Goal: Task Accomplishment & Management: Complete application form

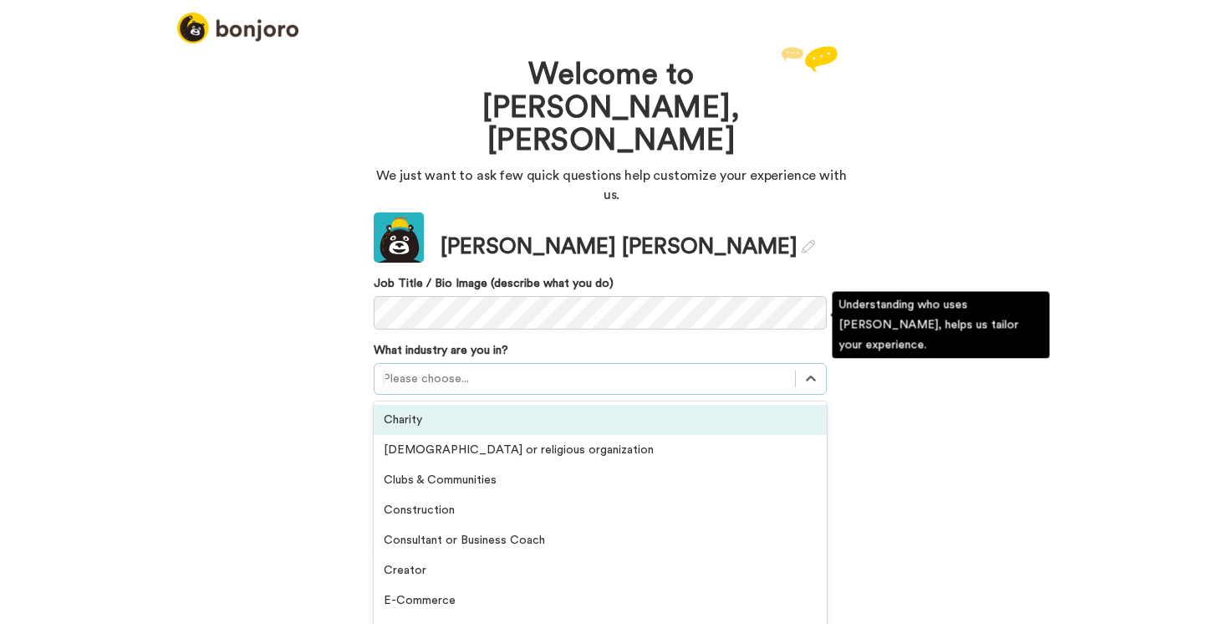
click at [529, 369] on div at bounding box center [585, 379] width 404 height 20
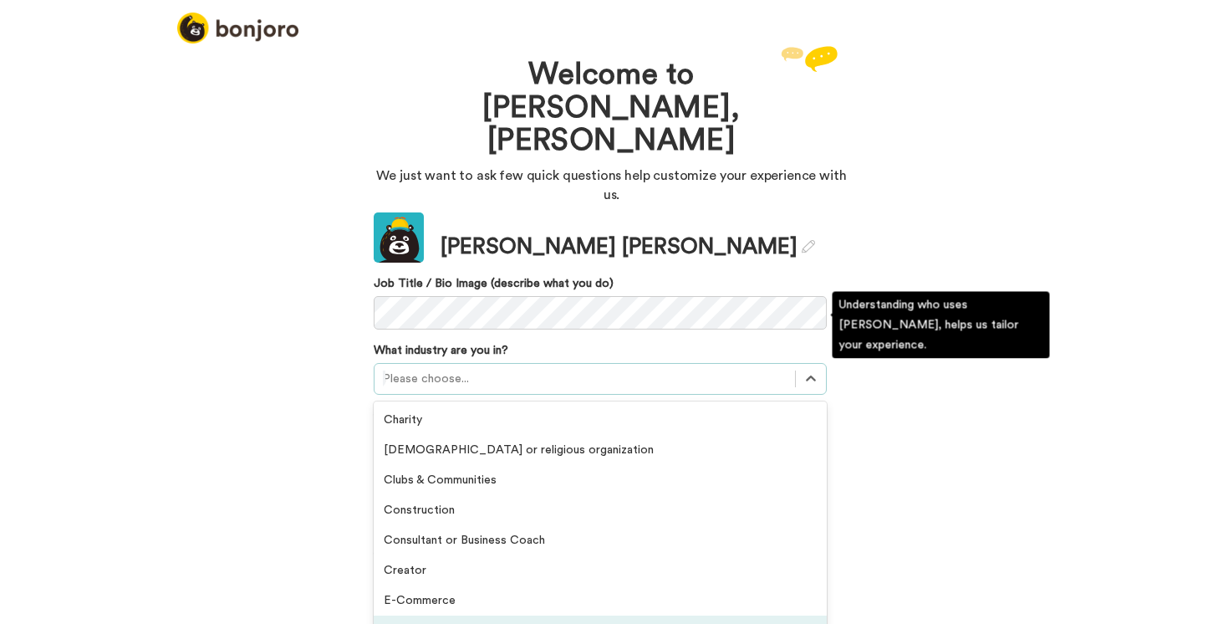
click at [467, 615] on div "Education (online courses)" at bounding box center [600, 630] width 453 height 30
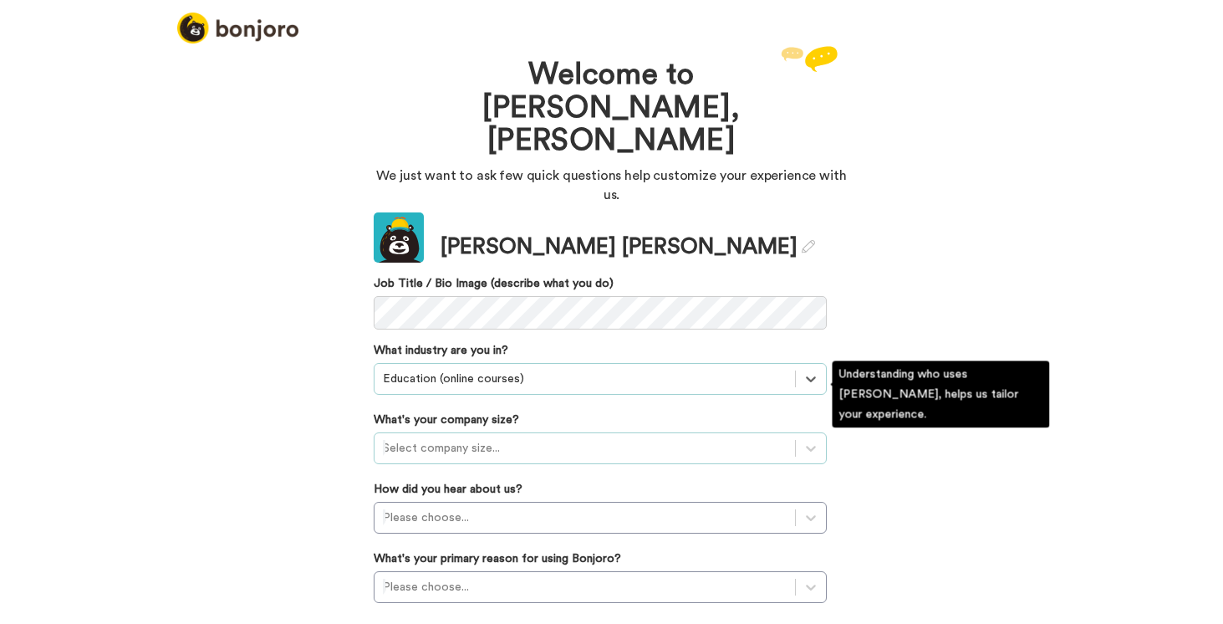
click at [447, 435] on div "Select company size..." at bounding box center [585, 448] width 421 height 27
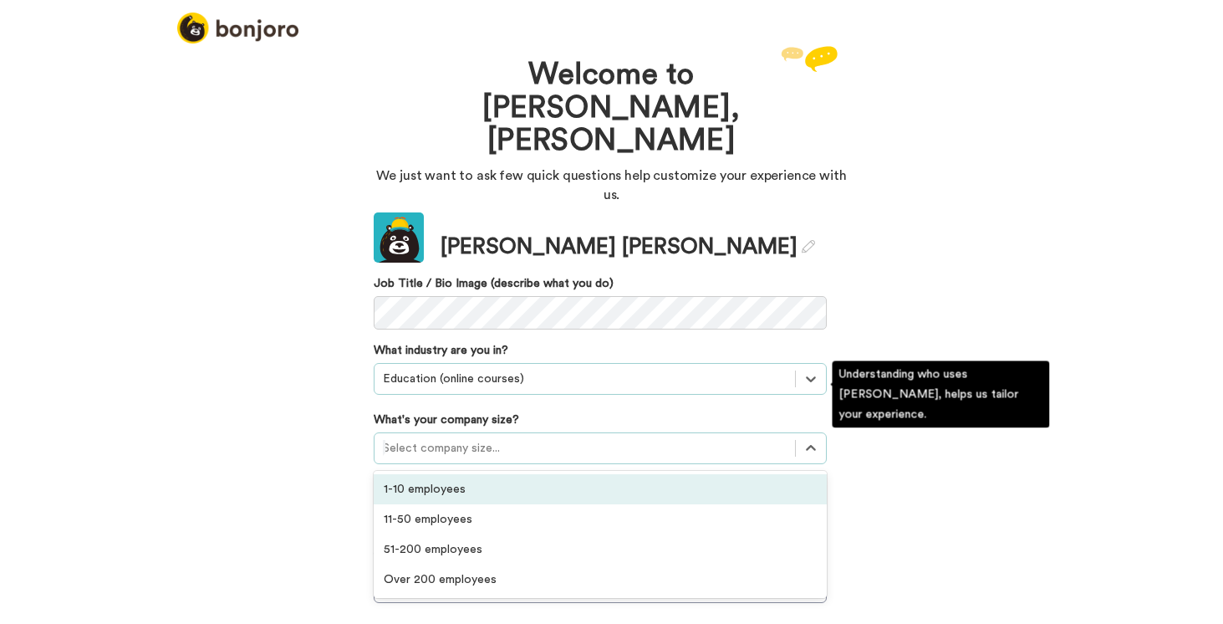
click at [436, 474] on div "1-10 employees" at bounding box center [600, 489] width 453 height 30
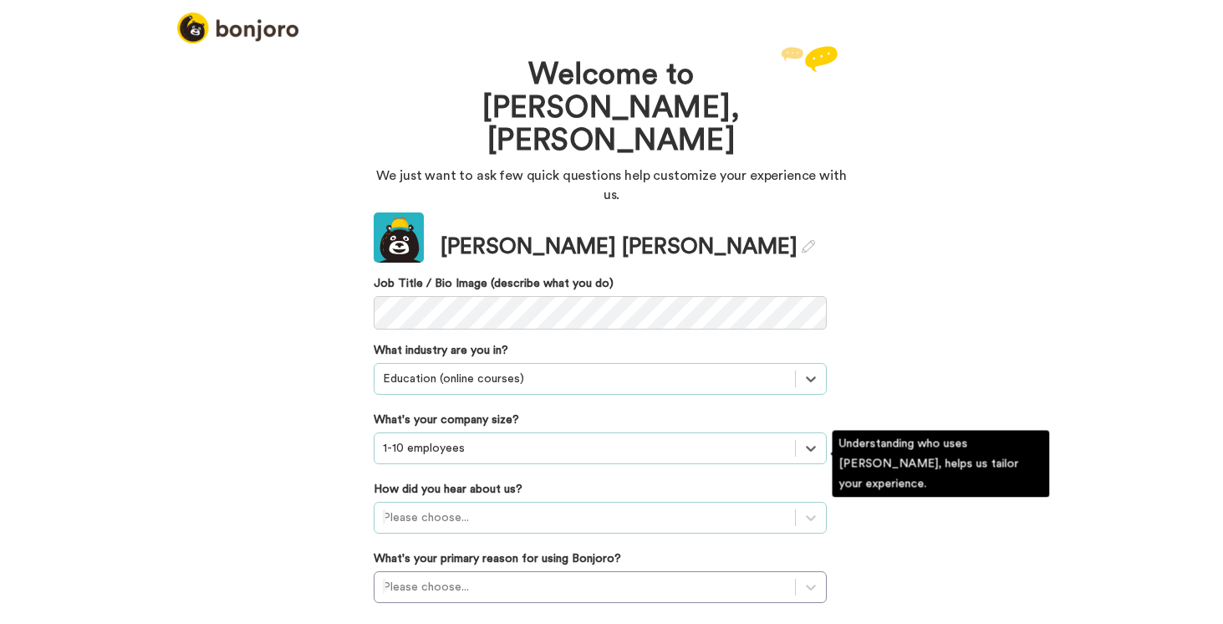
click at [434, 502] on div "Please choose..." at bounding box center [600, 518] width 453 height 32
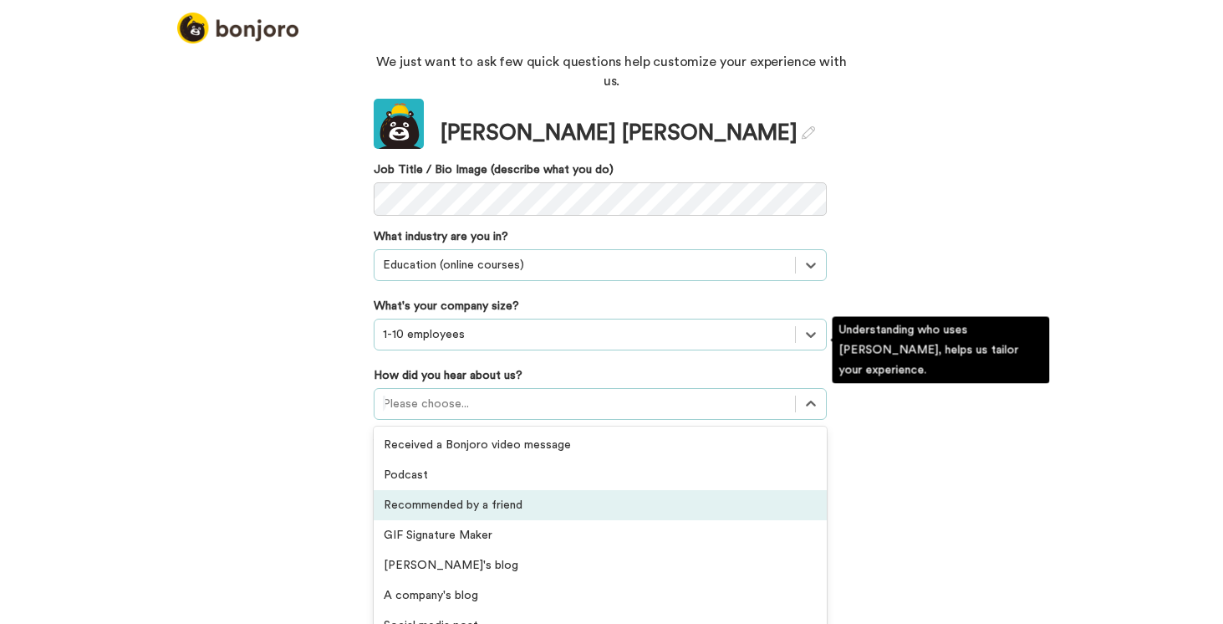
click at [436, 490] on div "Recommended by a friend" at bounding box center [600, 505] width 453 height 30
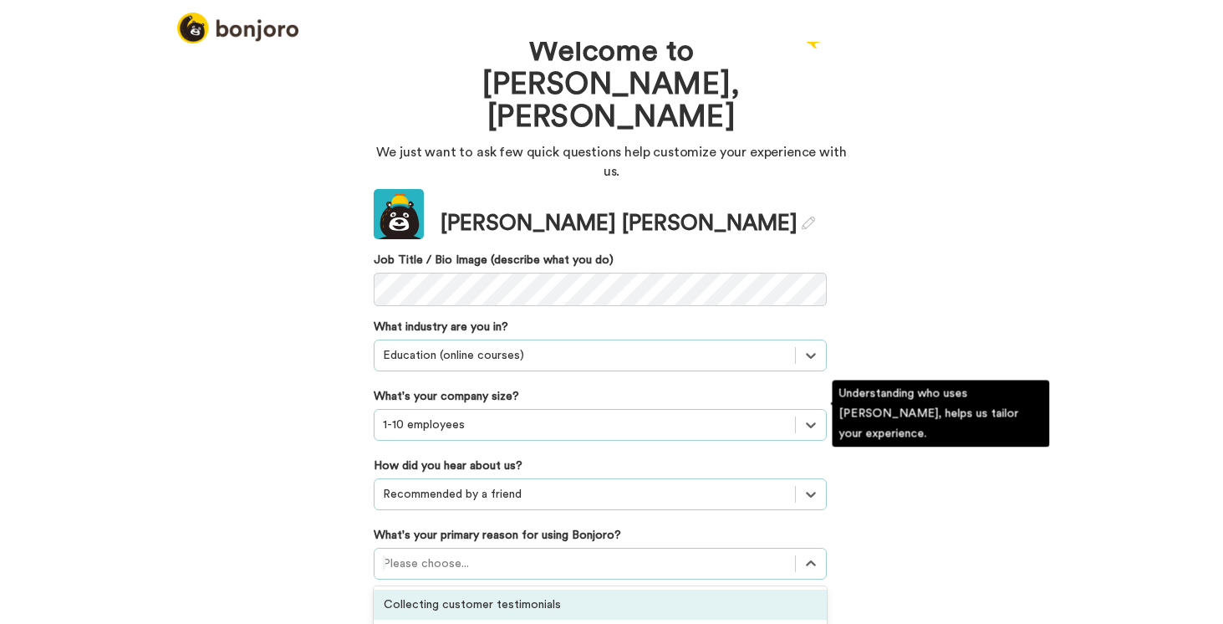
click at [434, 548] on div "option Collecting customer testimonials focused, 1 of 6. 6 results available. U…" at bounding box center [600, 564] width 453 height 32
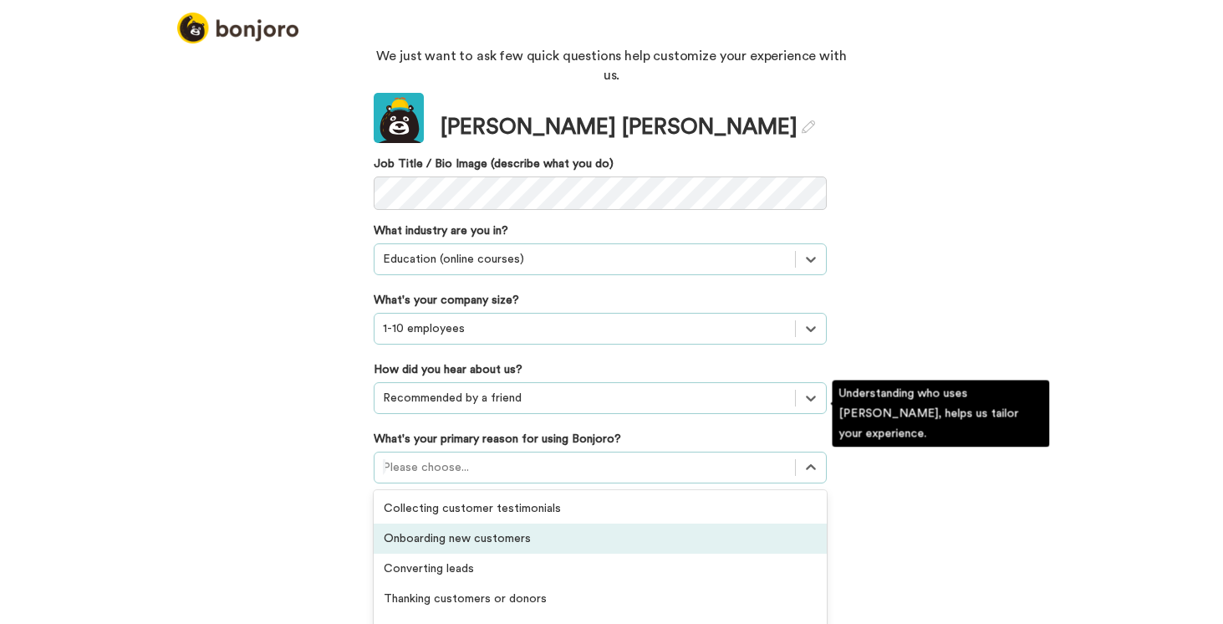
click at [434, 523] on div "Onboarding new customers" at bounding box center [600, 538] width 453 height 30
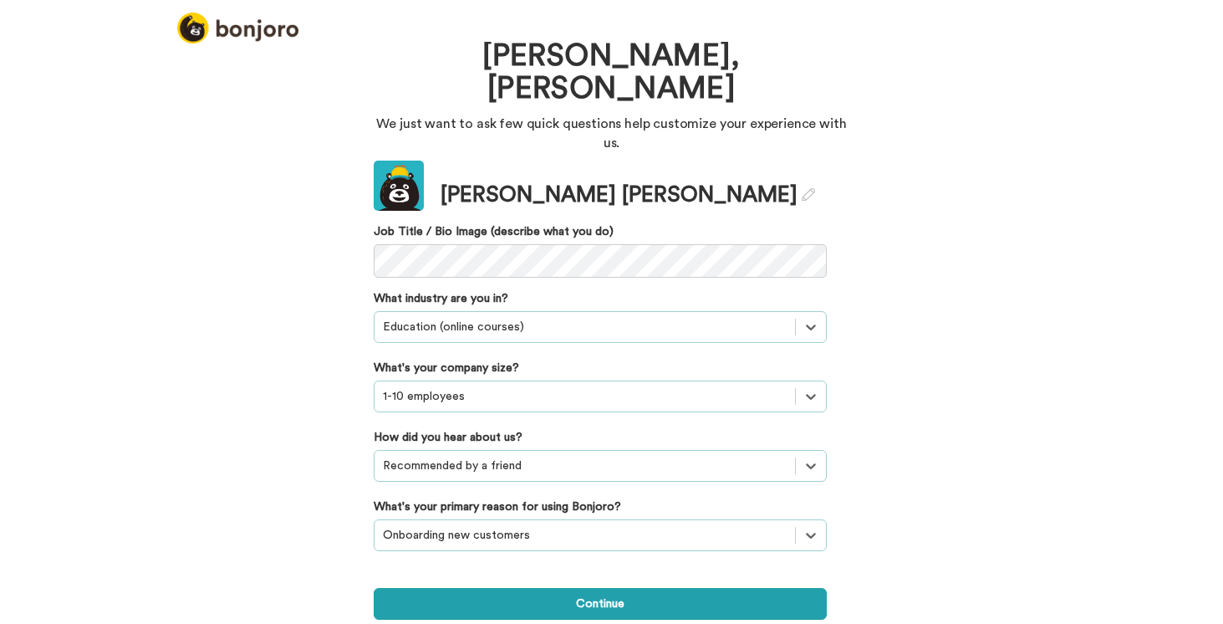
scroll to position [0, 0]
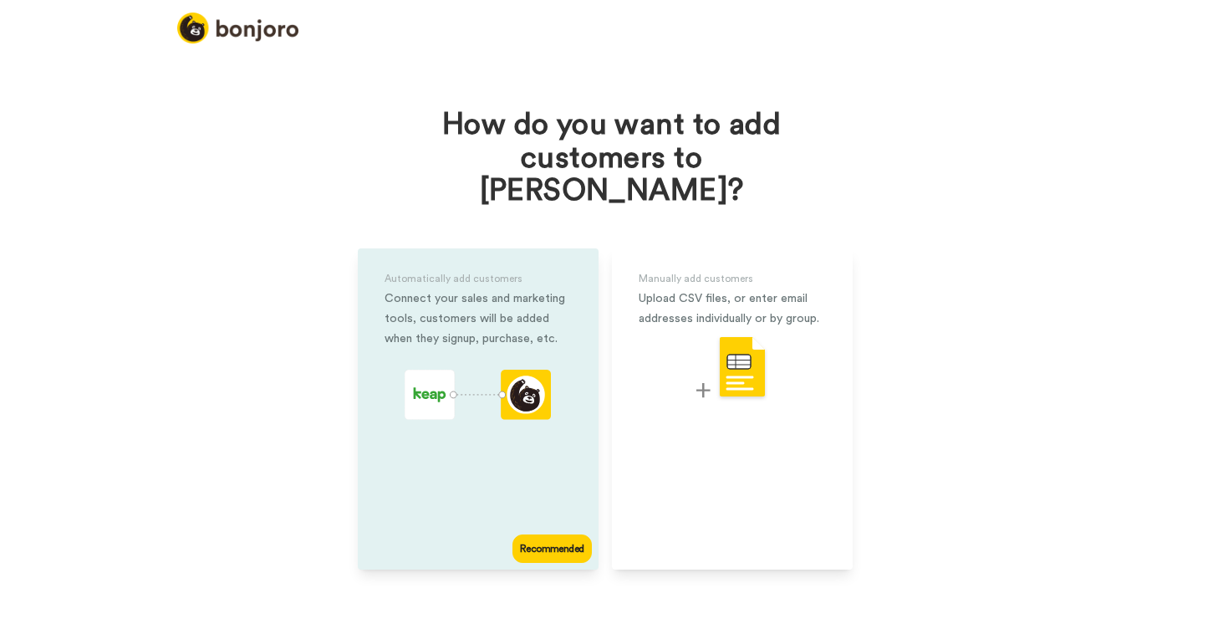
scroll to position [7, 0]
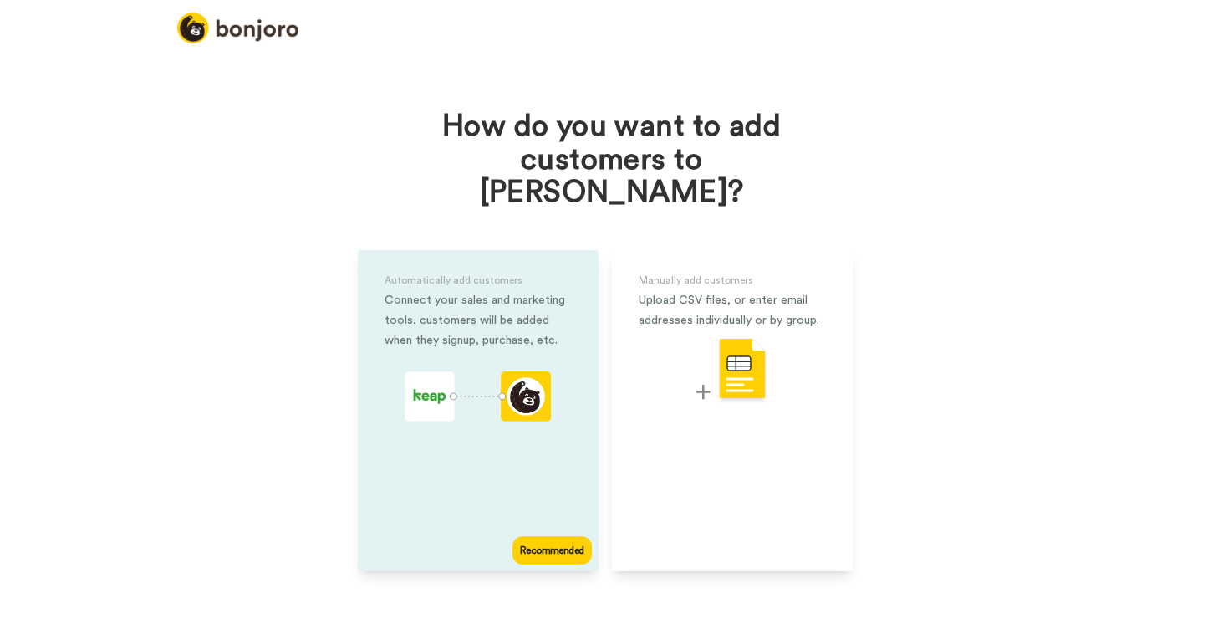
click at [466, 376] on icon "animation" at bounding box center [478, 396] width 146 height 50
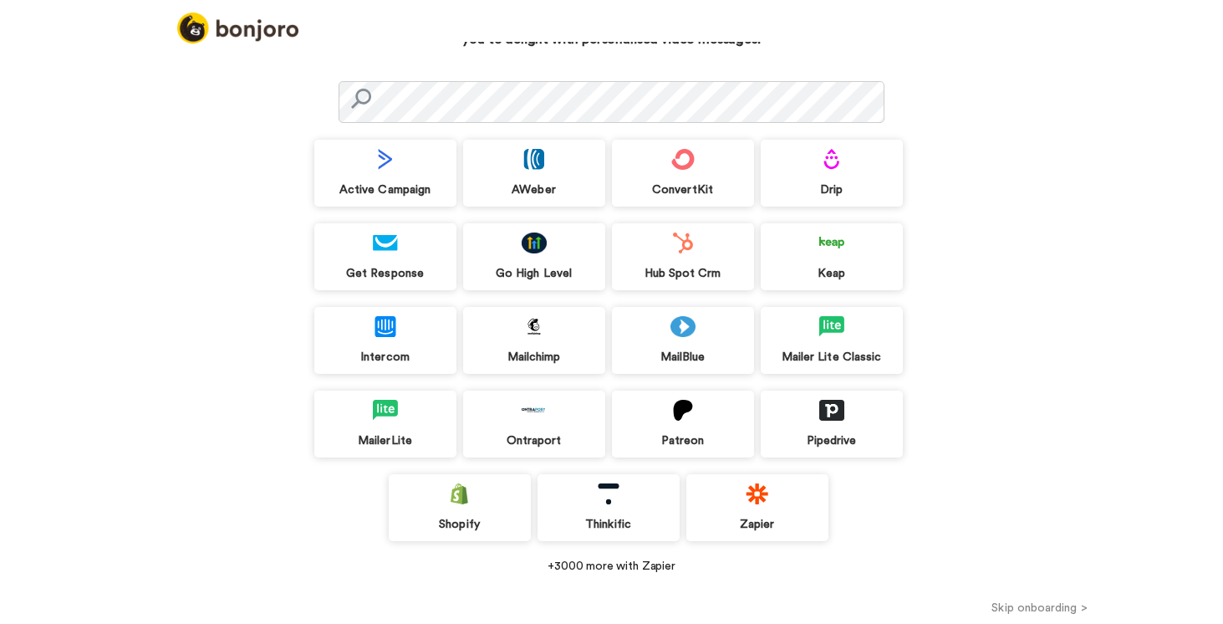
scroll to position [87, 0]
click at [756, 499] on img at bounding box center [757, 494] width 25 height 21
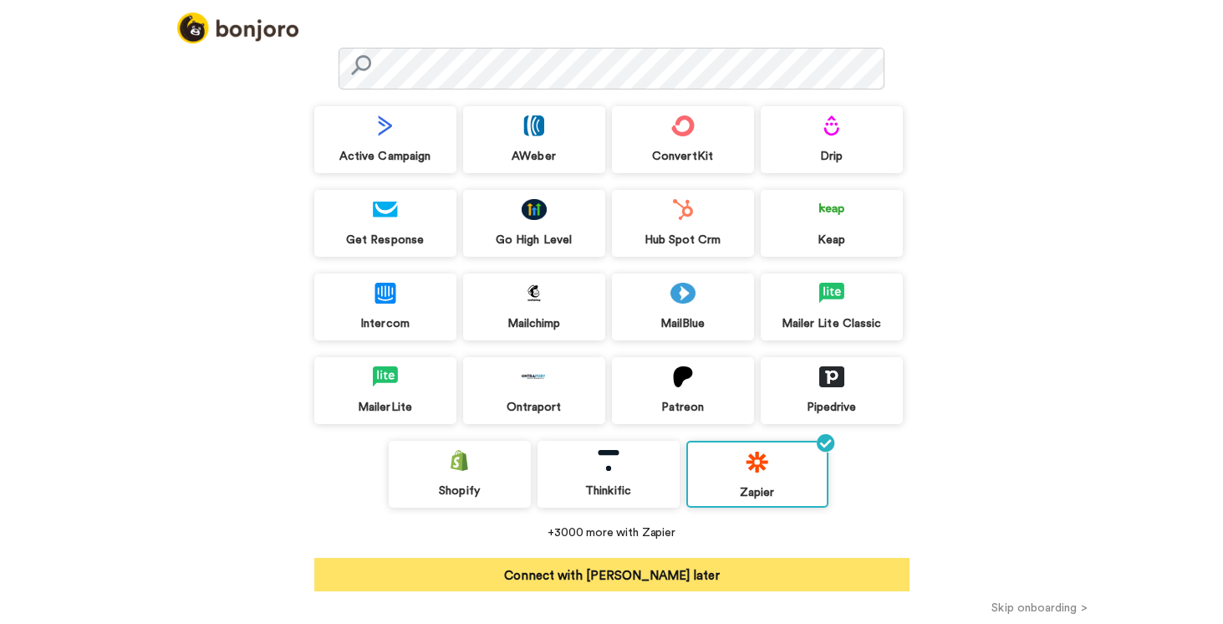
scroll to position [120, 0]
click at [630, 577] on button "Connect with Zapier later" at bounding box center [611, 575] width 595 height 33
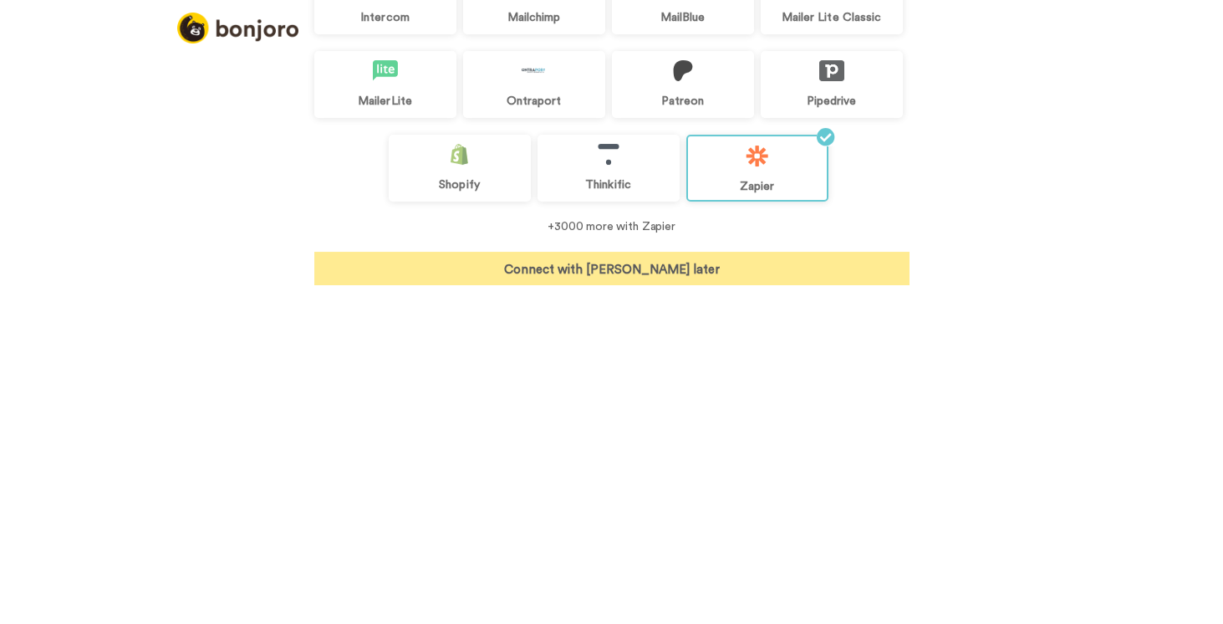
scroll to position [94, 0]
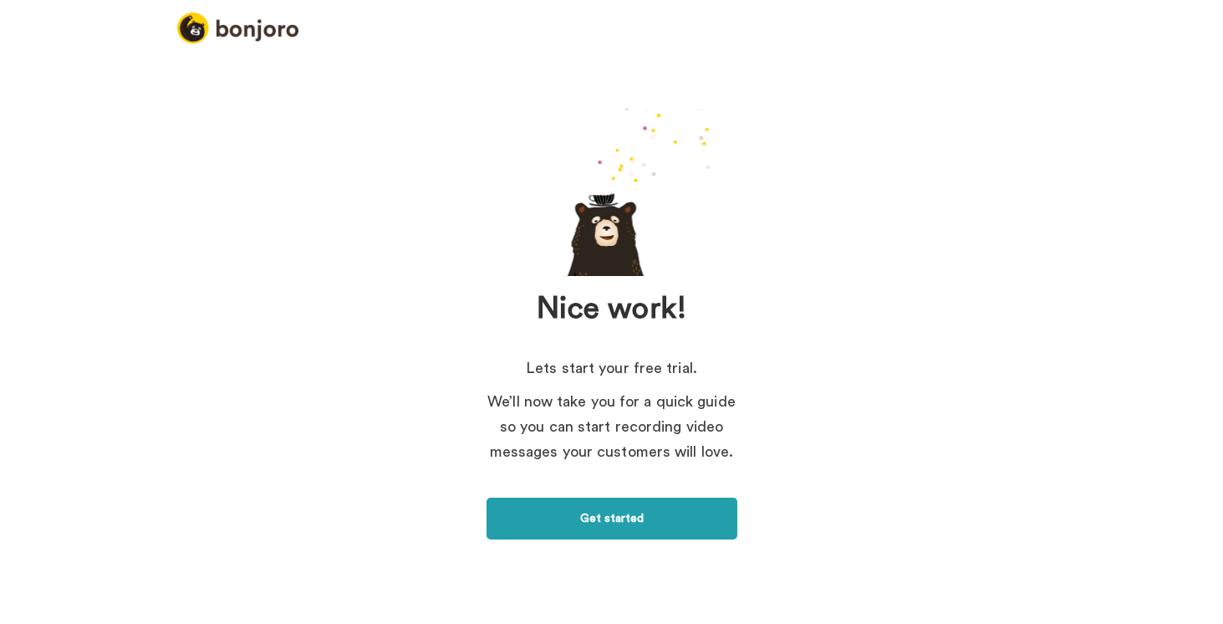
click at [618, 522] on link "Get started" at bounding box center [612, 519] width 251 height 42
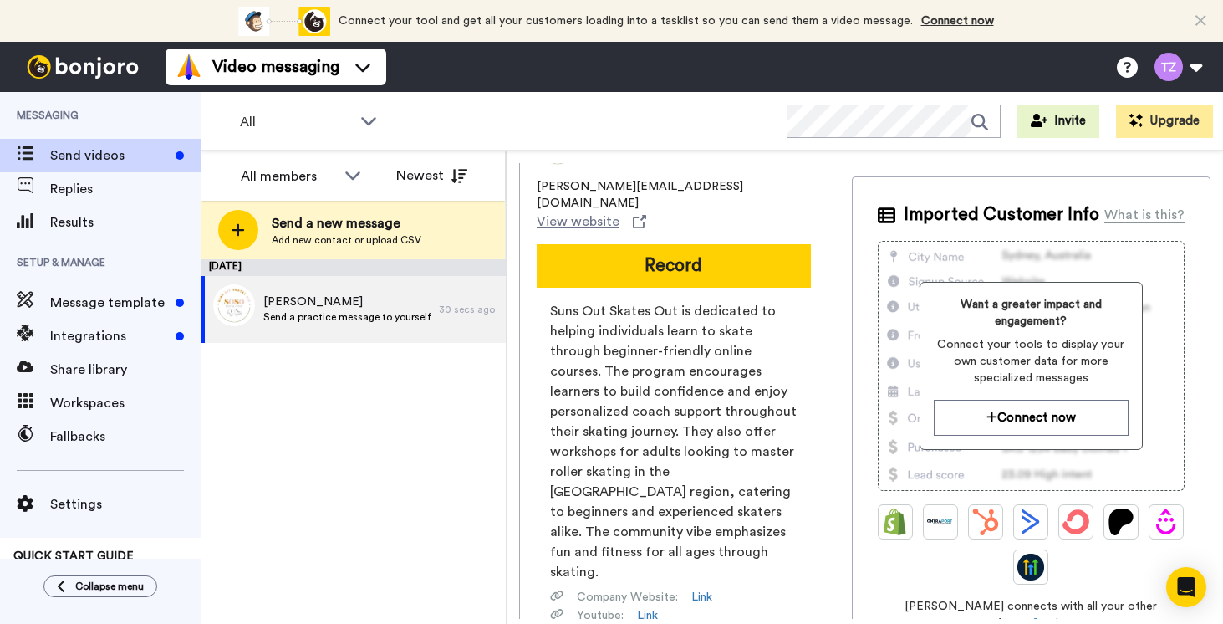
scroll to position [54, 0]
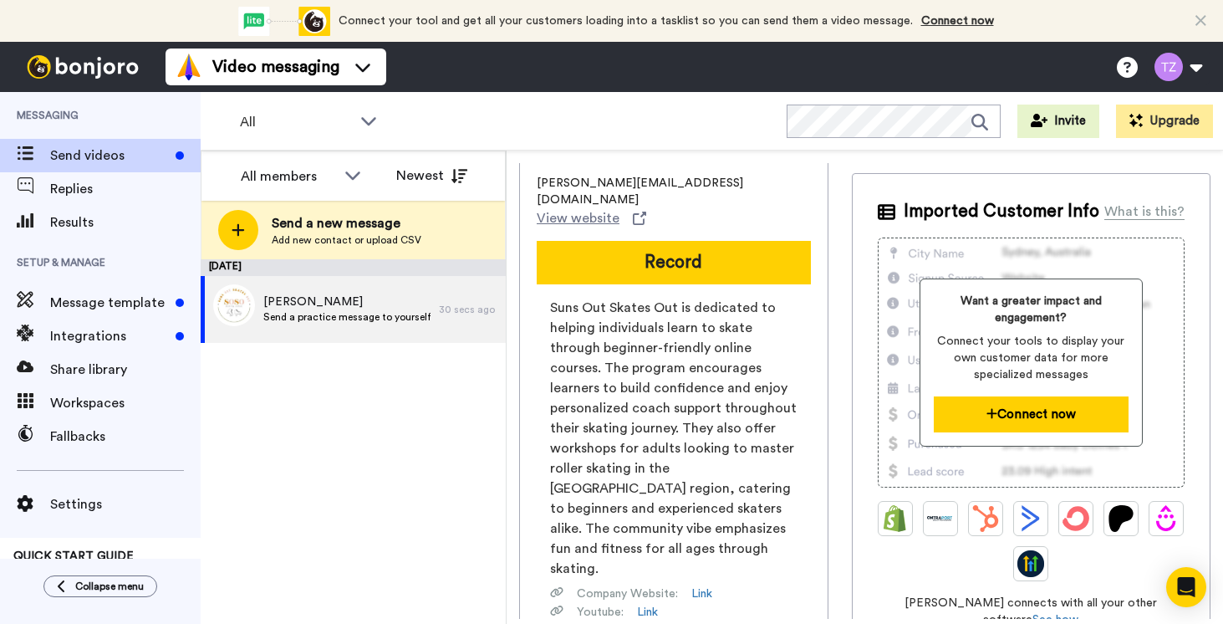
click at [1031, 432] on button "Connect now" at bounding box center [1031, 414] width 194 height 36
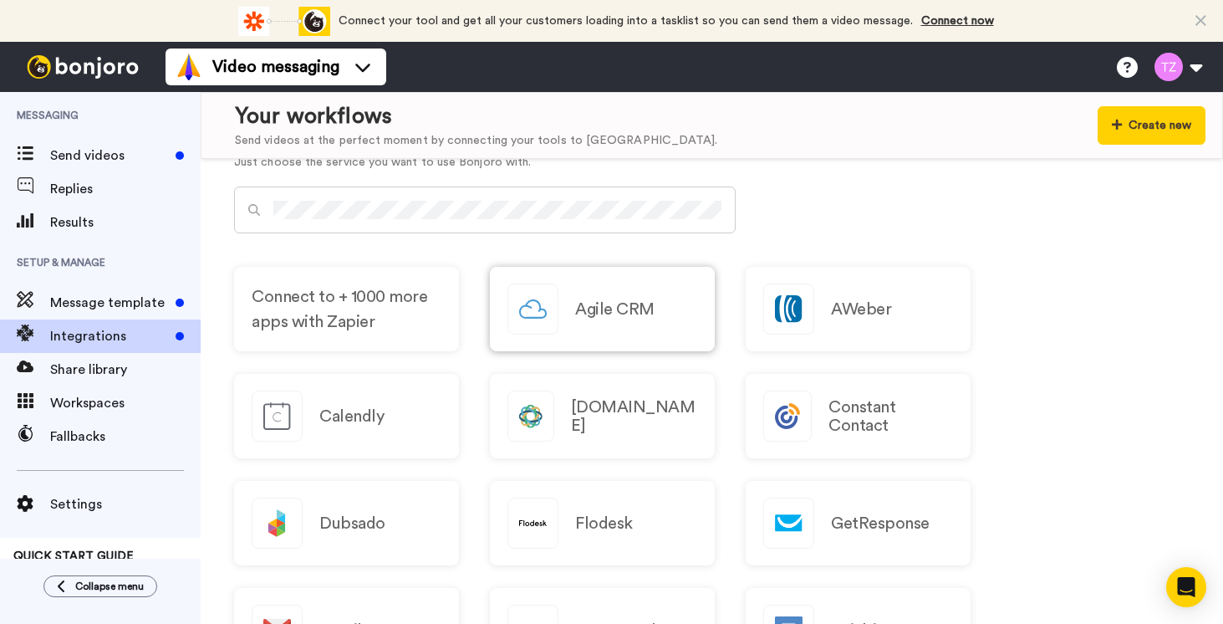
scroll to position [1555, 0]
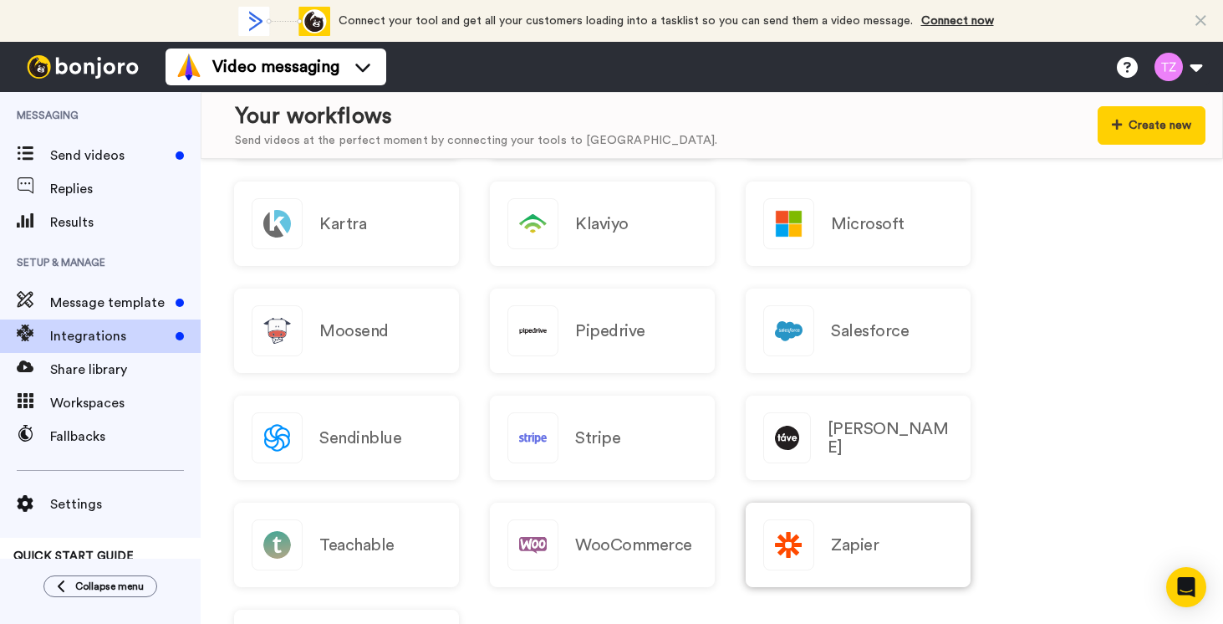
click at [825, 553] on div "Zapier" at bounding box center [858, 545] width 225 height 84
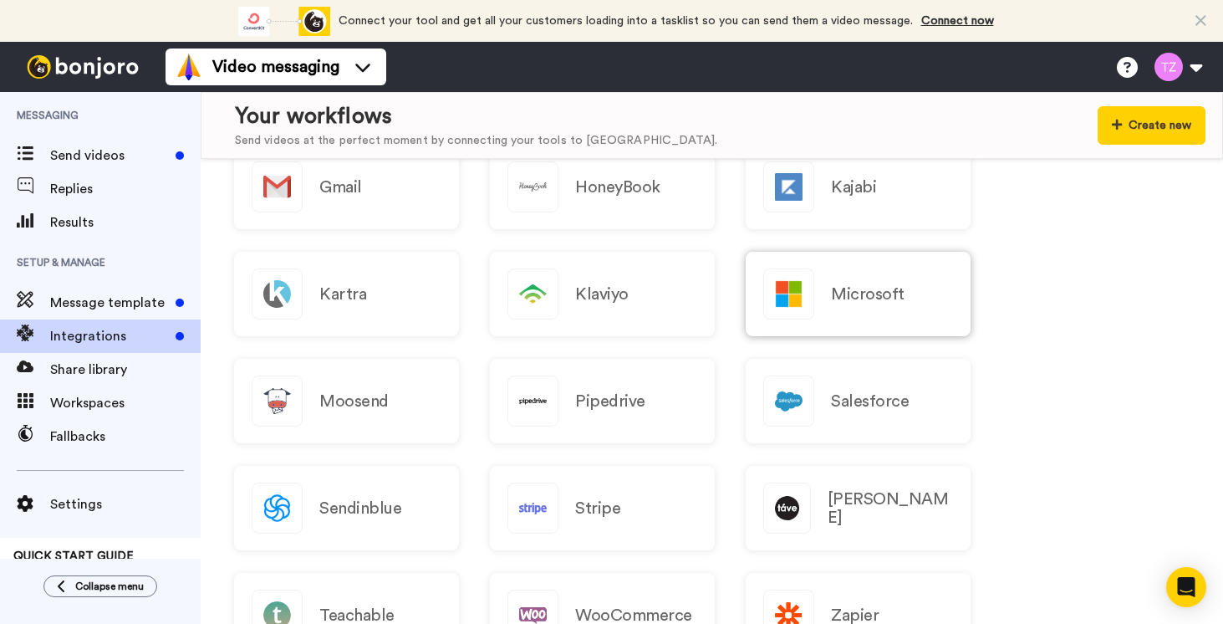
scroll to position [1383, 0]
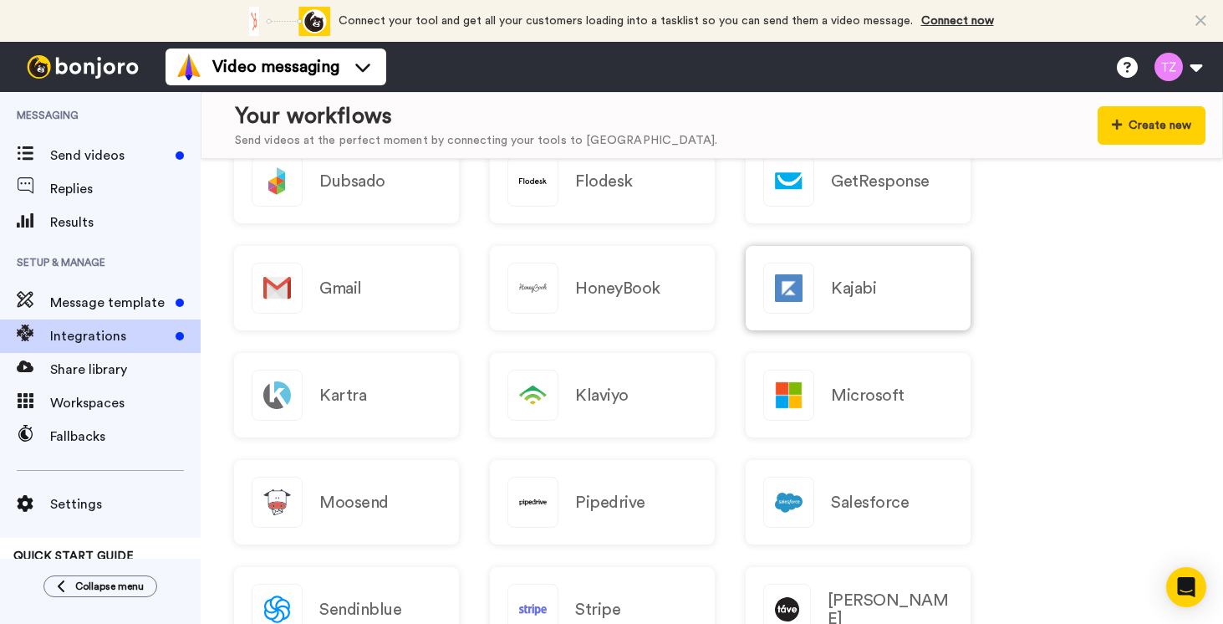
click at [847, 283] on h2 "Kajabi" at bounding box center [853, 288] width 45 height 18
